Goal: Communication & Community: Answer question/provide support

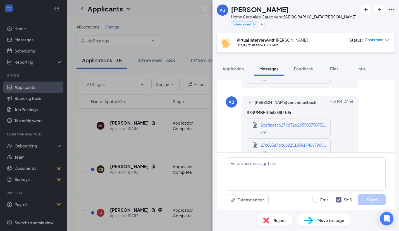
scroll to position [687, 0]
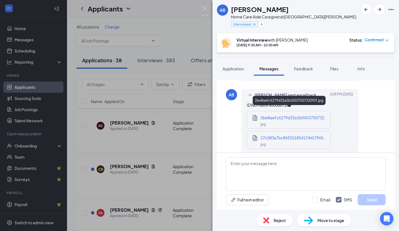
click at [279, 121] on div "jpg" at bounding box center [294, 124] width 67 height 6
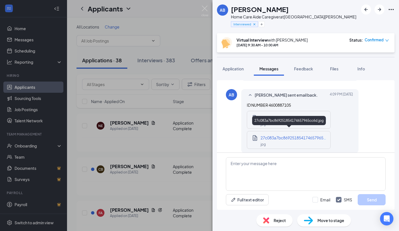
click at [263, 135] on span "27c083a7bc869251854174657965cc6d.jpg" at bounding box center [300, 137] width 79 height 5
click at [281, 103] on span "ID NUMBER 4600887105" at bounding box center [269, 105] width 44 height 5
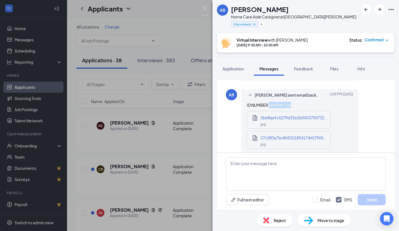
click at [281, 103] on span "ID NUMBER 4600887105" at bounding box center [269, 105] width 44 height 5
copy span "4600887105"
click at [251, 170] on textarea at bounding box center [306, 174] width 160 height 34
click at [238, 68] on span "Application" at bounding box center [233, 68] width 21 height 5
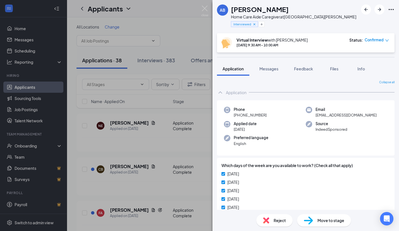
click at [244, 116] on span "[PHONE_NUMBER]" at bounding box center [250, 115] width 33 height 6
copy span "[PHONE_NUMBER]"
drag, startPoint x: 268, startPoint y: 69, endPoint x: 264, endPoint y: 73, distance: 5.9
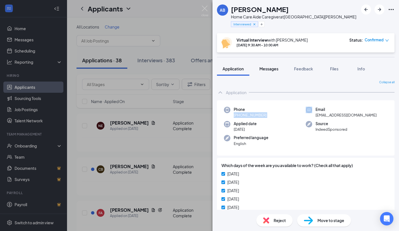
click at [268, 69] on span "Messages" at bounding box center [269, 68] width 19 height 5
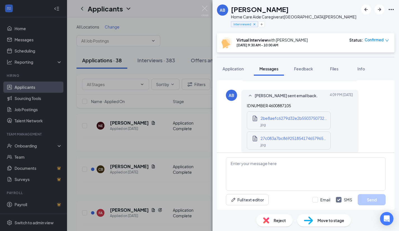
scroll to position [687, 0]
drag, startPoint x: 294, startPoint y: 99, endPoint x: 269, endPoint y: 100, distance: 24.9
click at [269, 102] on div "ID NUMBER 4600887105 2be8aefc6279d32e2b5503750732092f.jpg jpg 27c083a7bc8692518…" at bounding box center [300, 126] width 106 height 48
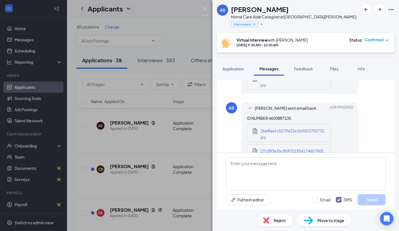
scroll to position [519, 0]
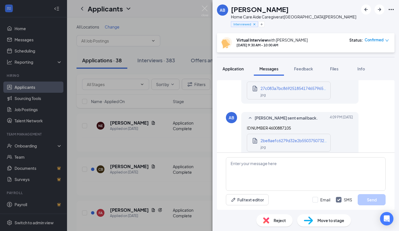
drag, startPoint x: 232, startPoint y: 65, endPoint x: 231, endPoint y: 71, distance: 5.6
click at [232, 65] on button "Application" at bounding box center [233, 69] width 32 height 14
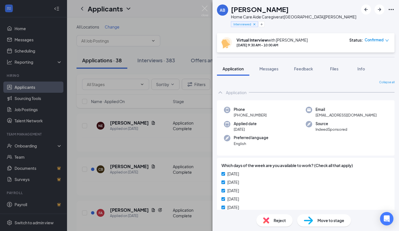
click at [253, 116] on span "[PHONE_NUMBER]" at bounding box center [250, 115] width 33 height 6
copy span "[PHONE_NUMBER]"
click at [336, 115] on div "Email [EMAIL_ADDRESS][DOMAIN_NAME]" at bounding box center [346, 112] width 61 height 11
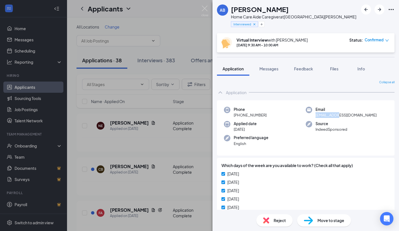
click at [336, 116] on span "[EMAIL_ADDRESS][DOMAIN_NAME]" at bounding box center [346, 115] width 61 height 6
click at [337, 116] on span "[EMAIL_ADDRESS][DOMAIN_NAME]" at bounding box center [346, 115] width 61 height 6
click at [266, 65] on button "Messages" at bounding box center [269, 69] width 30 height 14
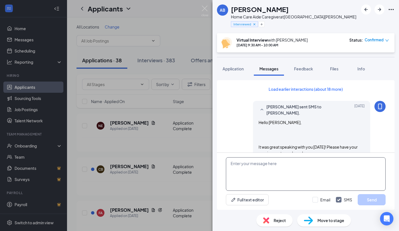
click at [258, 169] on textarea at bounding box center [306, 174] width 160 height 34
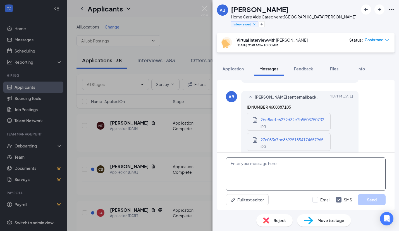
scroll to position [687, 0]
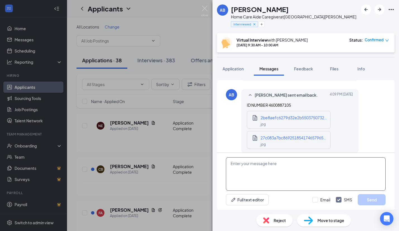
paste textarea "[URL][DOMAIN_NAME]"
type textarea "[URL][DOMAIN_NAME]"
click at [317, 198] on input "Email" at bounding box center [322, 200] width 18 height 6
checkbox input "true"
click at [373, 198] on button "Send" at bounding box center [372, 199] width 28 height 11
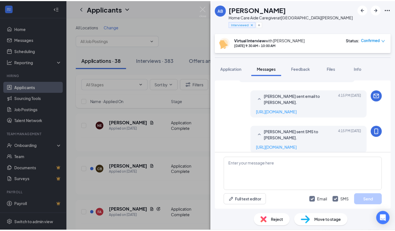
scroll to position [758, 0]
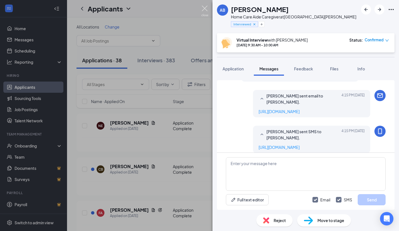
click at [205, 10] on img at bounding box center [205, 11] width 7 height 11
